Goal: Navigation & Orientation: Find specific page/section

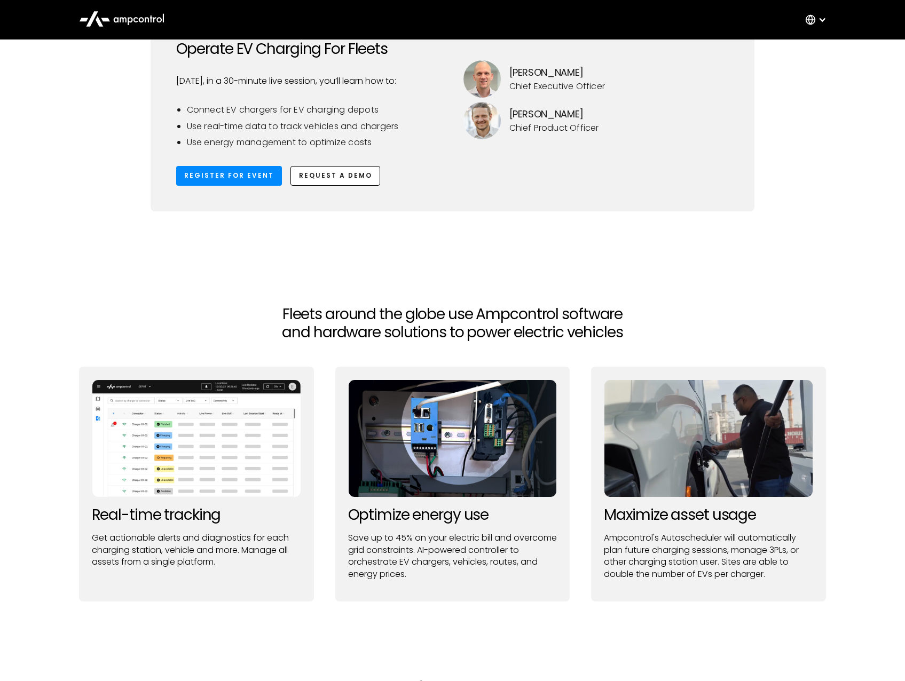
scroll to position [587, 0]
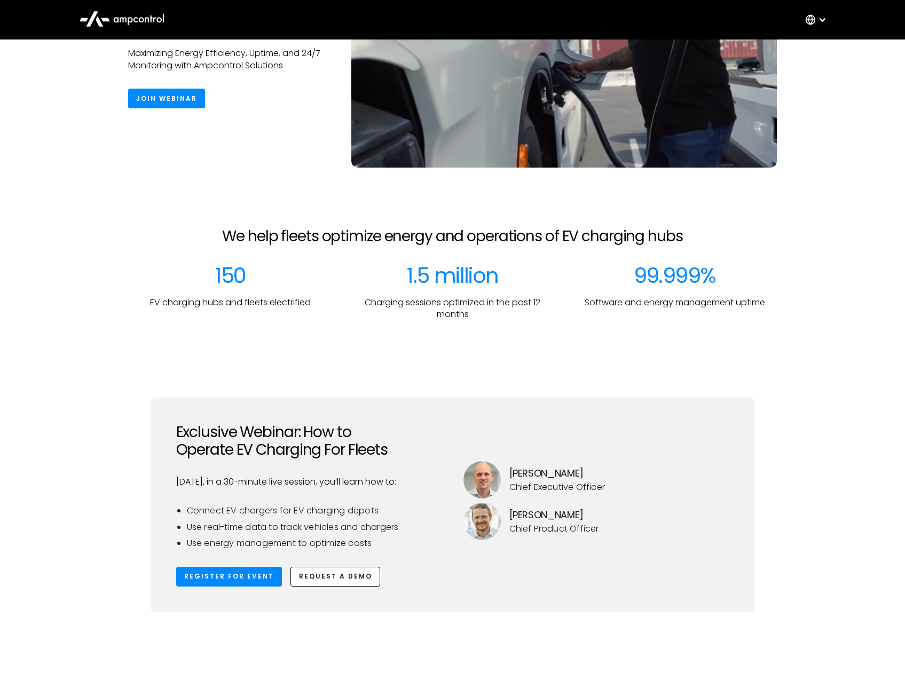
scroll to position [160, 0]
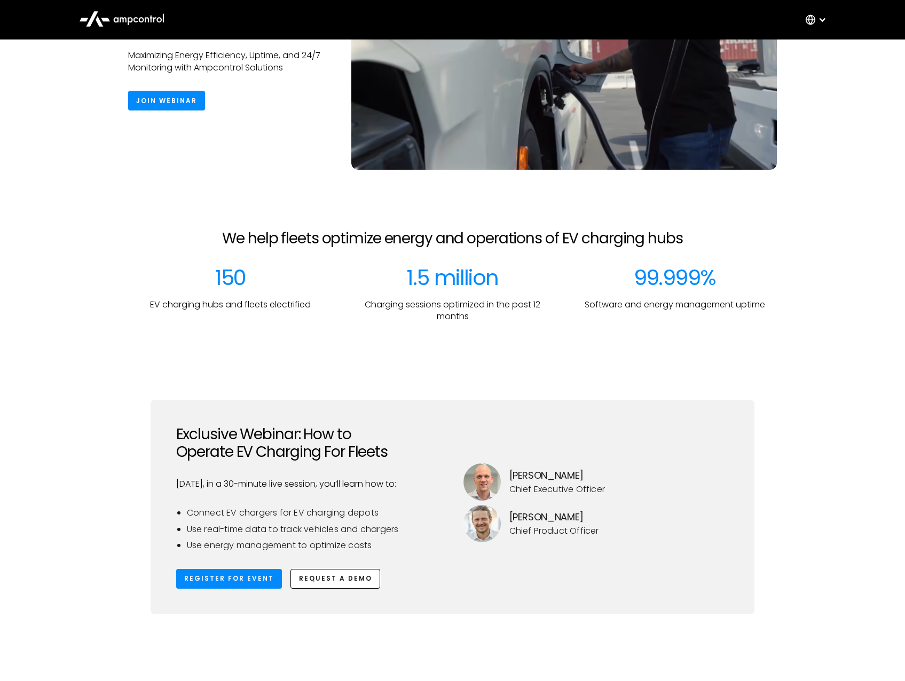
click at [816, 21] on div at bounding box center [818, 20] width 37 height 32
click at [808, 109] on link "Dutch" at bounding box center [806, 111] width 25 height 12
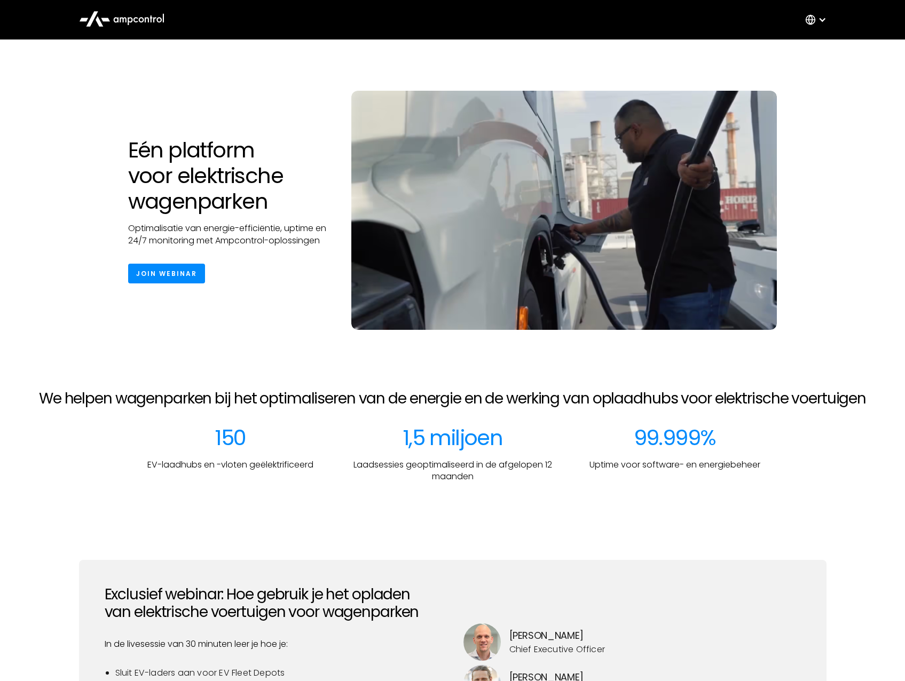
click at [140, 21] on icon at bounding box center [140, 19] width 5 height 5
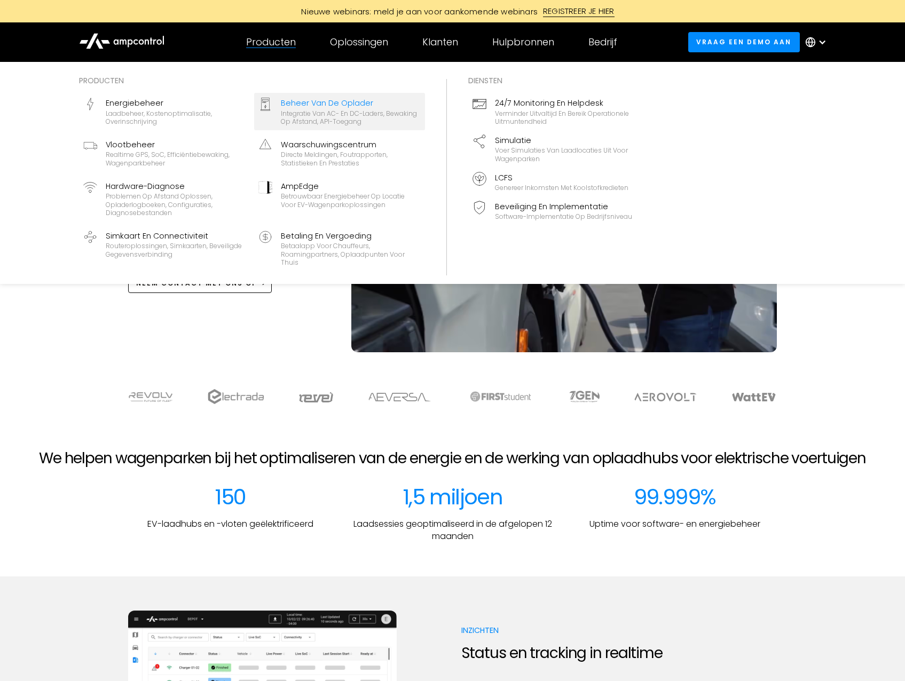
click at [304, 100] on div "Beheer van de oplader" at bounding box center [351, 103] width 140 height 12
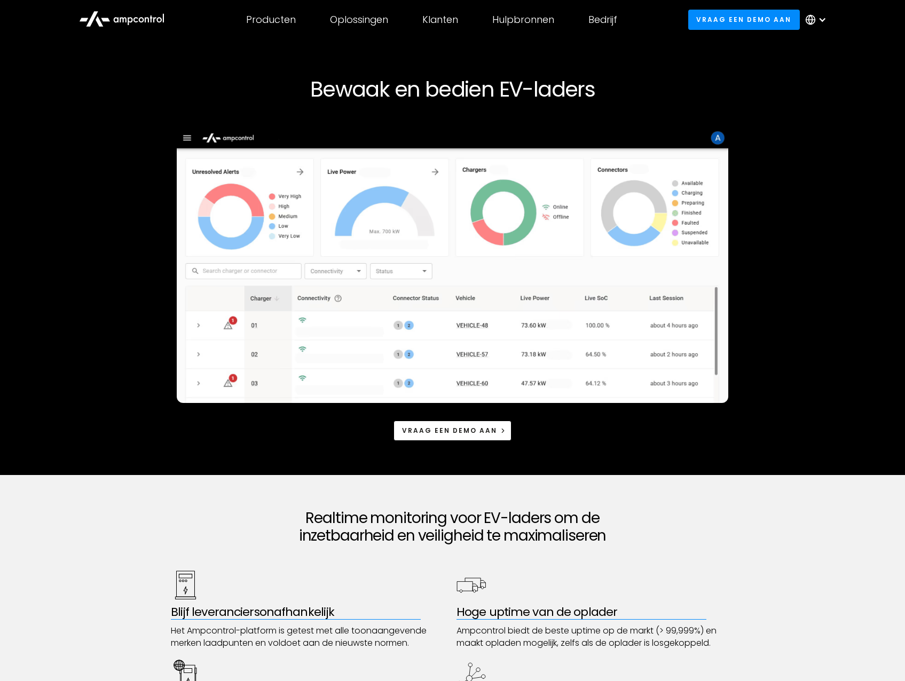
scroll to position [107, 0]
